Goal: Information Seeking & Learning: Learn about a topic

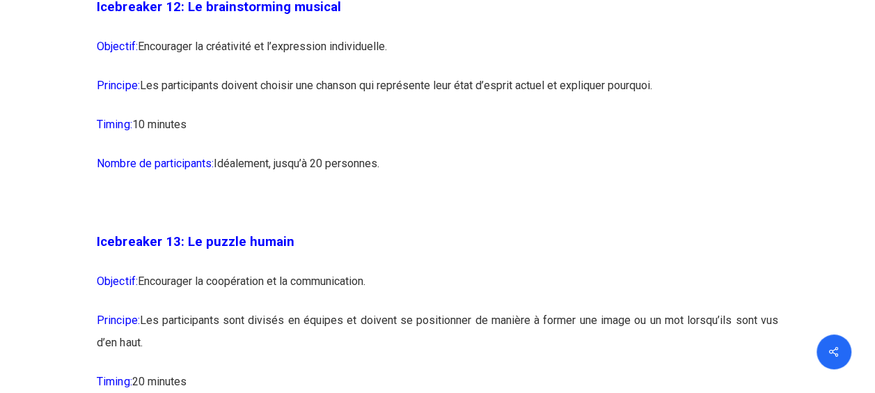
scroll to position [6213, 0]
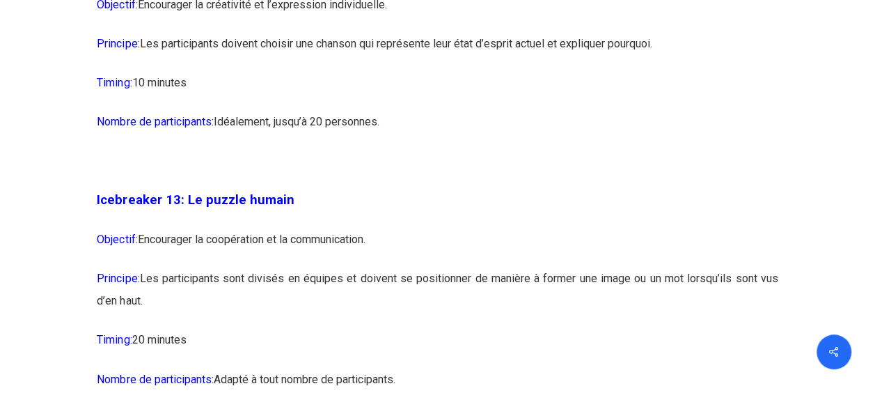
drag, startPoint x: 98, startPoint y: 89, endPoint x: 699, endPoint y: 104, distance: 601.0
click at [699, 72] on p "Principe: Les participants doivent choisir une chanson qui représente leur état…" at bounding box center [437, 52] width 681 height 39
click at [431, 150] on p "Nombre de participants: Idéalement, jusqu’à 20 personnes." at bounding box center [437, 130] width 681 height 39
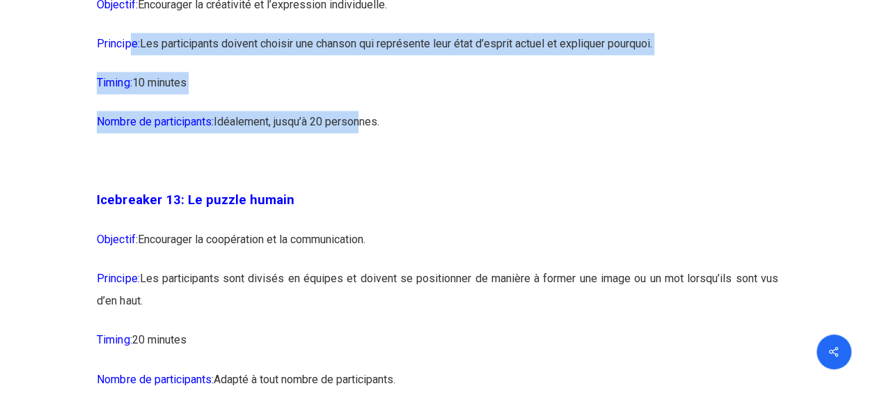
drag, startPoint x: 130, startPoint y: 86, endPoint x: 361, endPoint y: 164, distance: 243.9
click at [196, 111] on p "Timing: 10 minutes" at bounding box center [437, 91] width 681 height 39
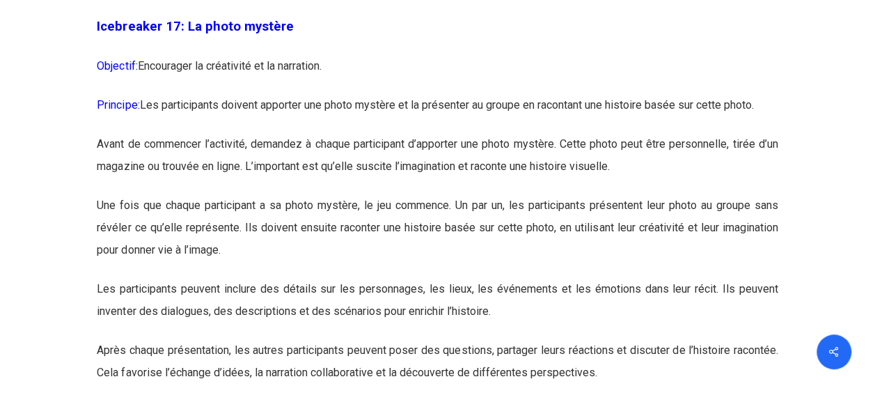
scroll to position [7894, 0]
